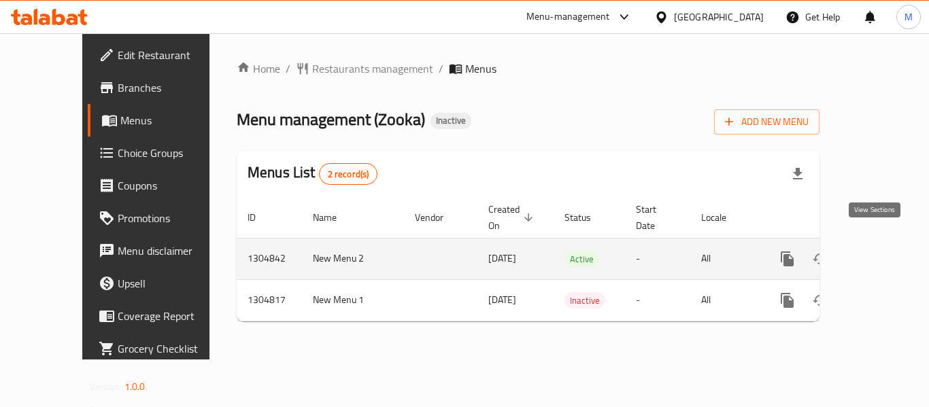
click at [879, 253] on icon "enhanced table" at bounding box center [885, 259] width 12 height 12
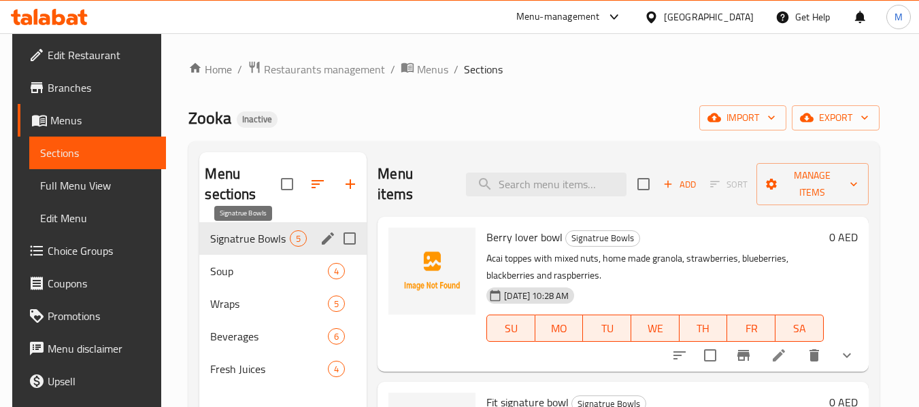
click at [259, 237] on span "Signatrue Bowls" at bounding box center [250, 239] width 80 height 16
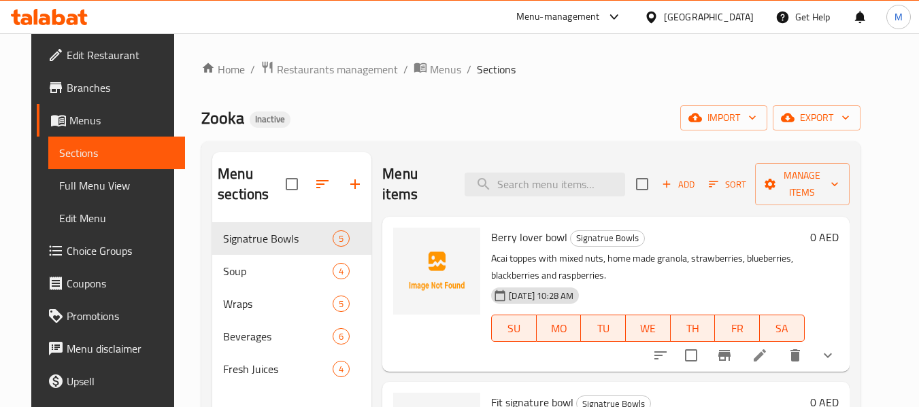
click at [67, 186] on span "Full Menu View" at bounding box center [116, 186] width 115 height 16
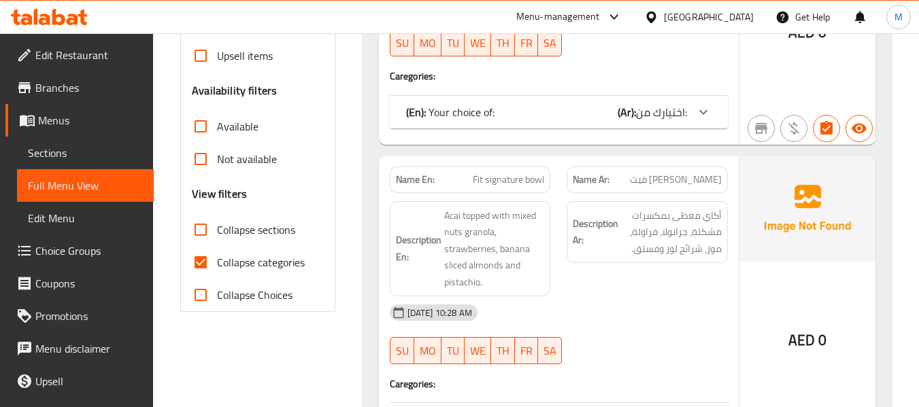
scroll to position [408, 0]
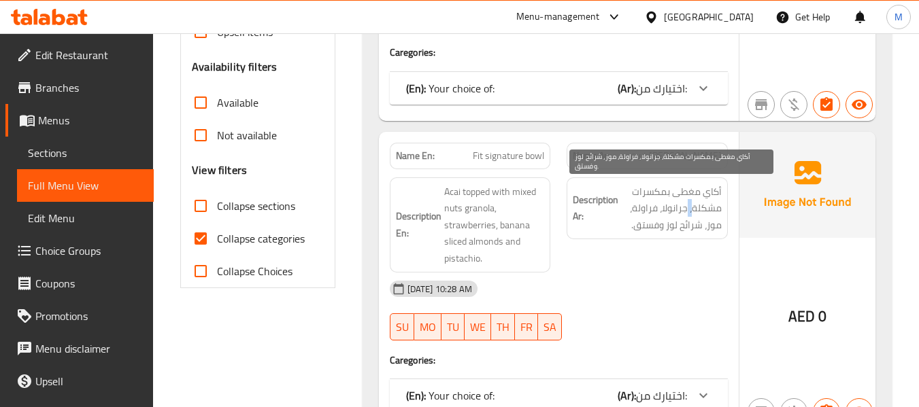
drag, startPoint x: 692, startPoint y: 212, endPoint x: 702, endPoint y: 306, distance: 95.0
click at [689, 212] on span "أكاي مغطى بمكسرات مشكلة، جرانولا، فراولة، موز، شرائح لوز وفستق." at bounding box center [671, 209] width 101 height 50
click at [684, 215] on span "أكاي مغطى بمكسرات مشكلة، جرانولا، فراولة، موز، شرائح لوز وفستق." at bounding box center [671, 209] width 101 height 50
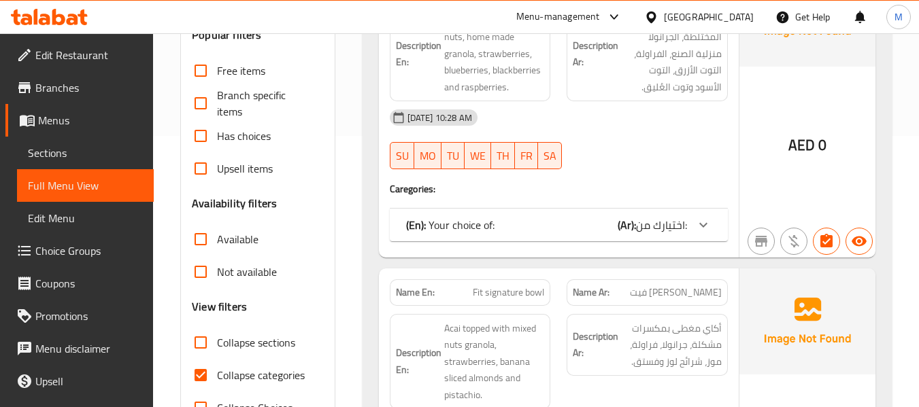
scroll to position [68, 0]
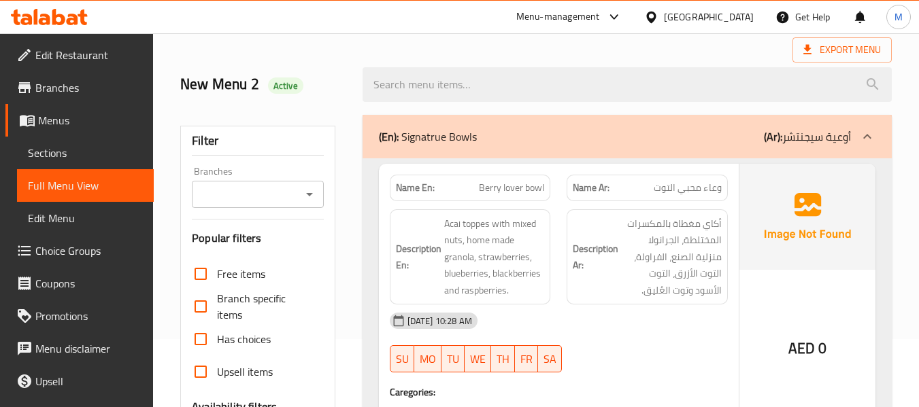
click at [654, 194] on span "وعاء محبي التوت" at bounding box center [688, 188] width 68 height 14
click at [653, 194] on p "Name Ar: وعاء محبي التوت" at bounding box center [647, 188] width 149 height 14
click at [652, 194] on p "Name Ar: وعاء محبي التوت" at bounding box center [647, 188] width 149 height 14
click at [674, 191] on span "وعاء محبي التوت" at bounding box center [688, 188] width 68 height 14
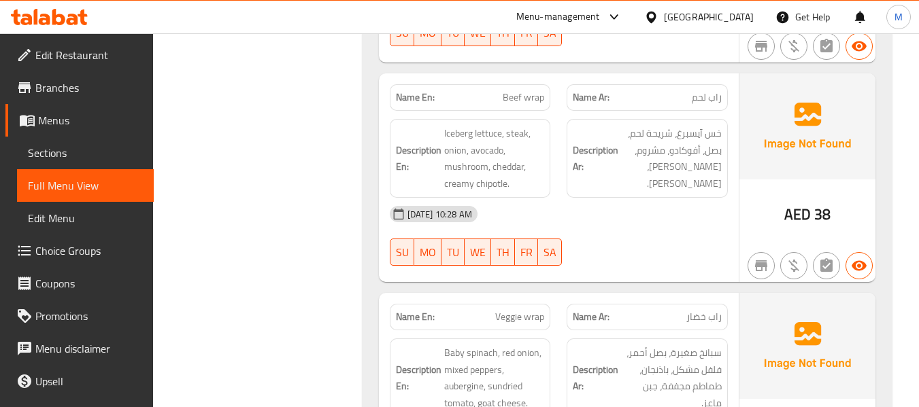
scroll to position [2789, 0]
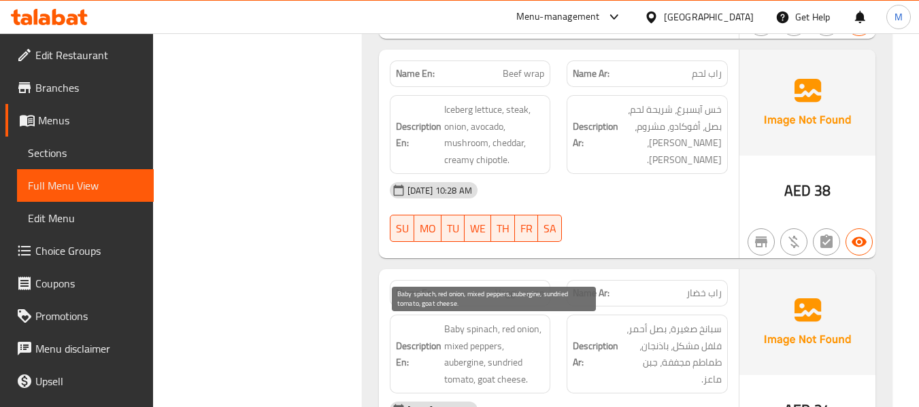
click at [472, 359] on span "Baby spinach, red onion, mixed peppers, aubergine, sundried tomato, goat cheese." at bounding box center [494, 354] width 101 height 67
click at [472, 360] on span "Baby spinach, red onion, mixed peppers, aubergine, sundried tomato, goat cheese." at bounding box center [494, 354] width 101 height 67
copy span "aubergine"
